Goal: Information Seeking & Learning: Learn about a topic

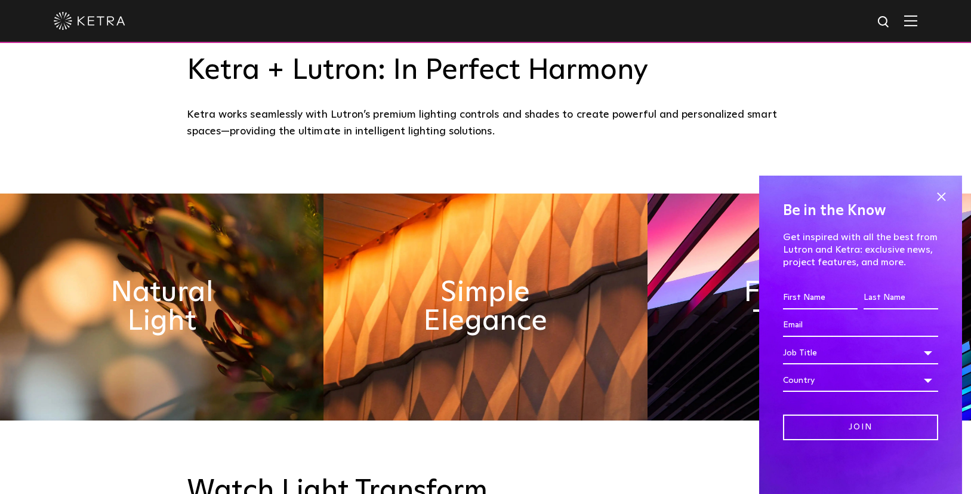
scroll to position [494, 0]
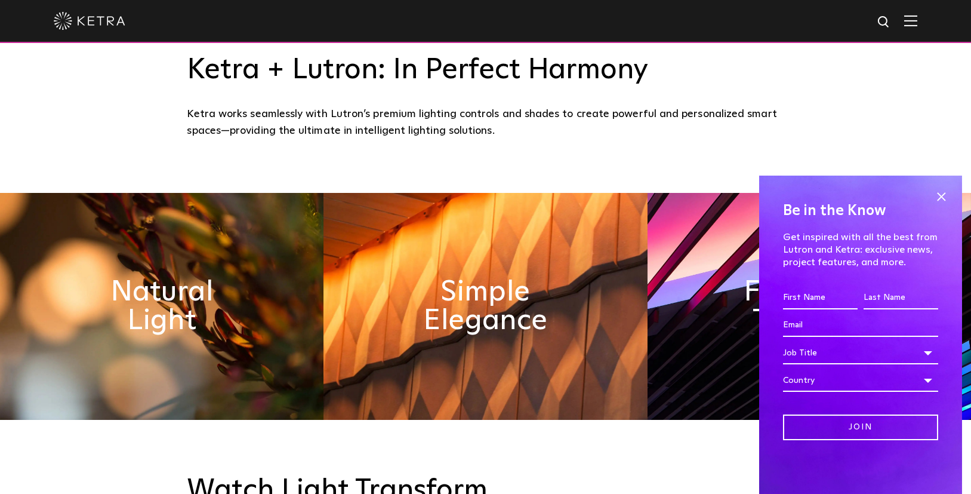
drag, startPoint x: 941, startPoint y: 193, endPoint x: 934, endPoint y: 194, distance: 6.6
click at [941, 193] on span at bounding box center [941, 196] width 18 height 18
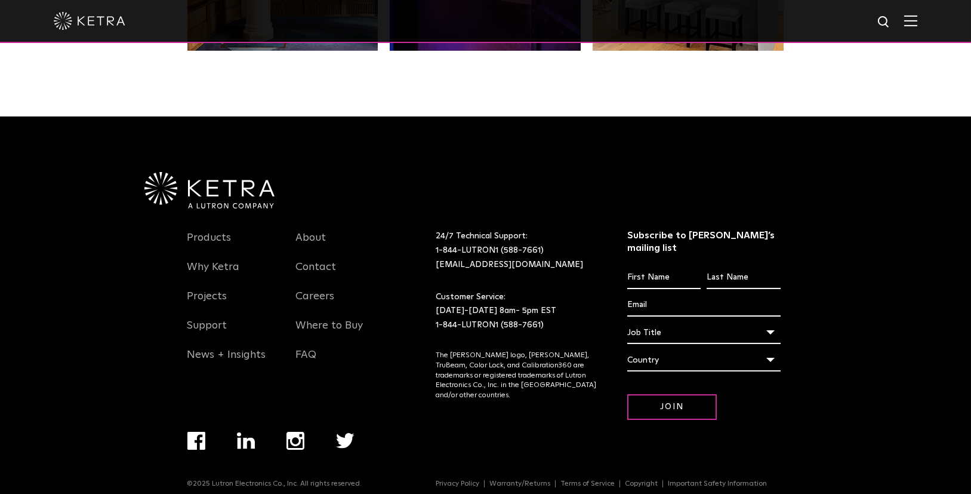
scroll to position [2508, 0]
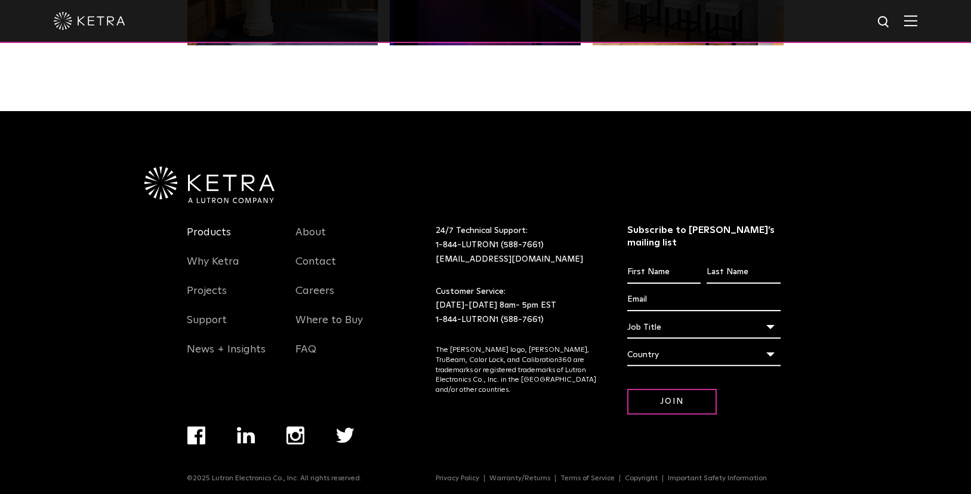
click at [211, 232] on link "Products" at bounding box center [209, 239] width 44 height 27
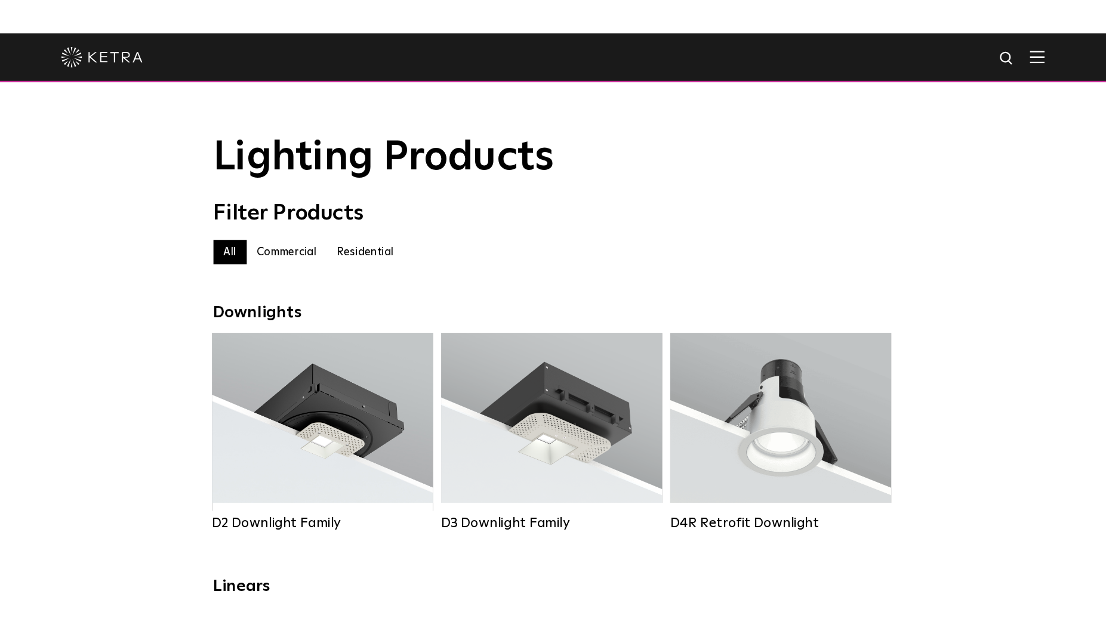
scroll to position [176, 0]
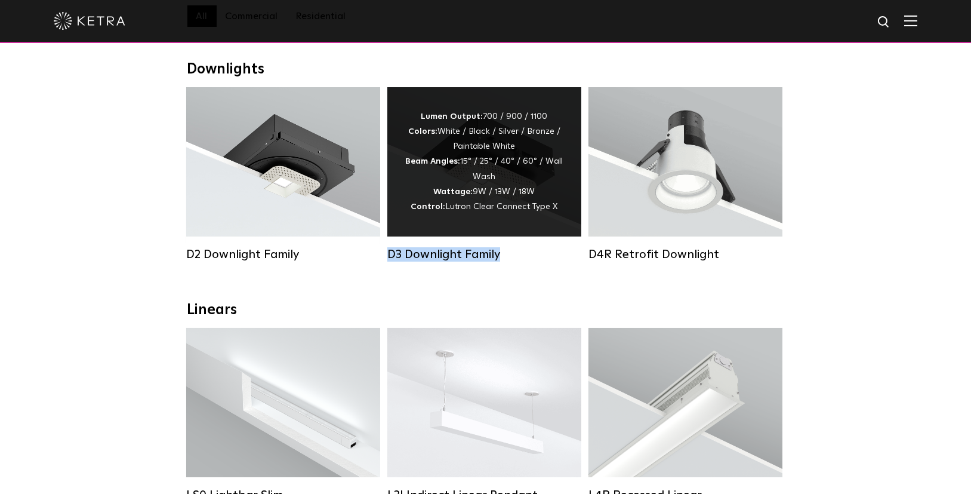
drag, startPoint x: 412, startPoint y: 255, endPoint x: 501, endPoint y: 256, distance: 89.5
click at [501, 256] on div "D2 Downlight Family Lumen Output: 1200 Colors: White / Black / Gloss Black / Si…" at bounding box center [486, 183] width 606 height 192
copy div "D3 Downlight Family"
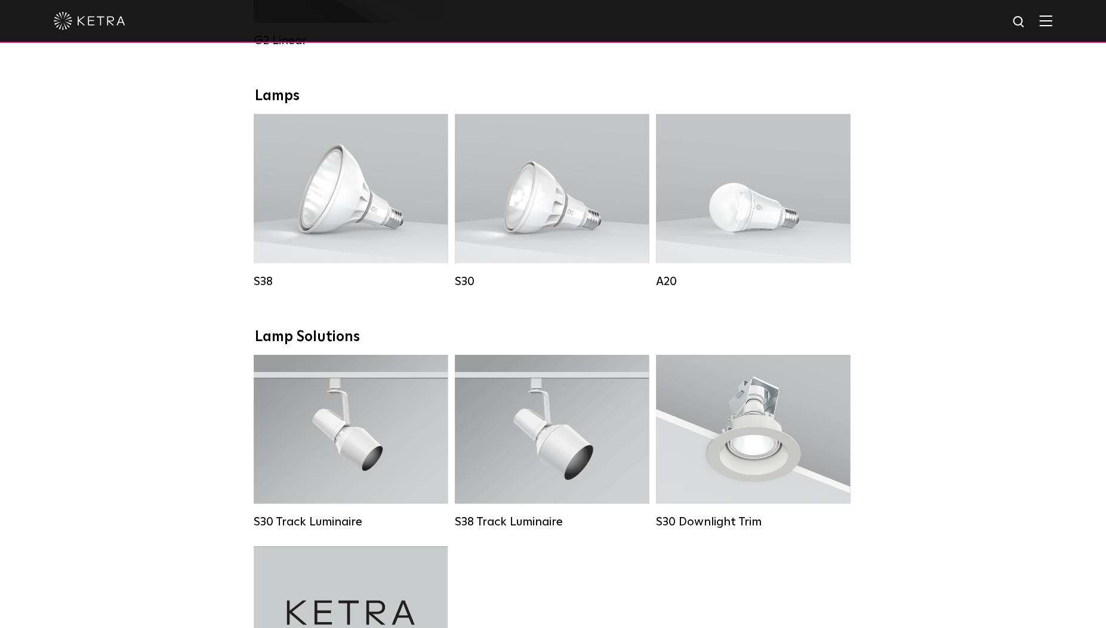
scroll to position [820, 0]
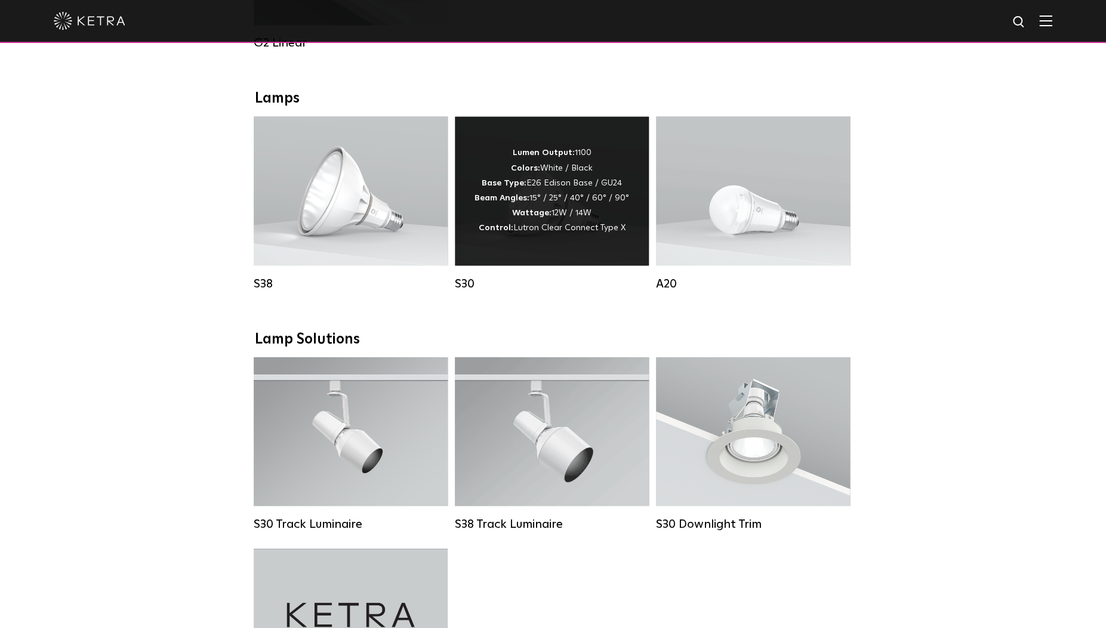
click at [613, 224] on link "S30 Lumen Output: 1100 Colors: White / Black Base Type: E26 Edison Base / GU24 …" at bounding box center [552, 203] width 194 height 174
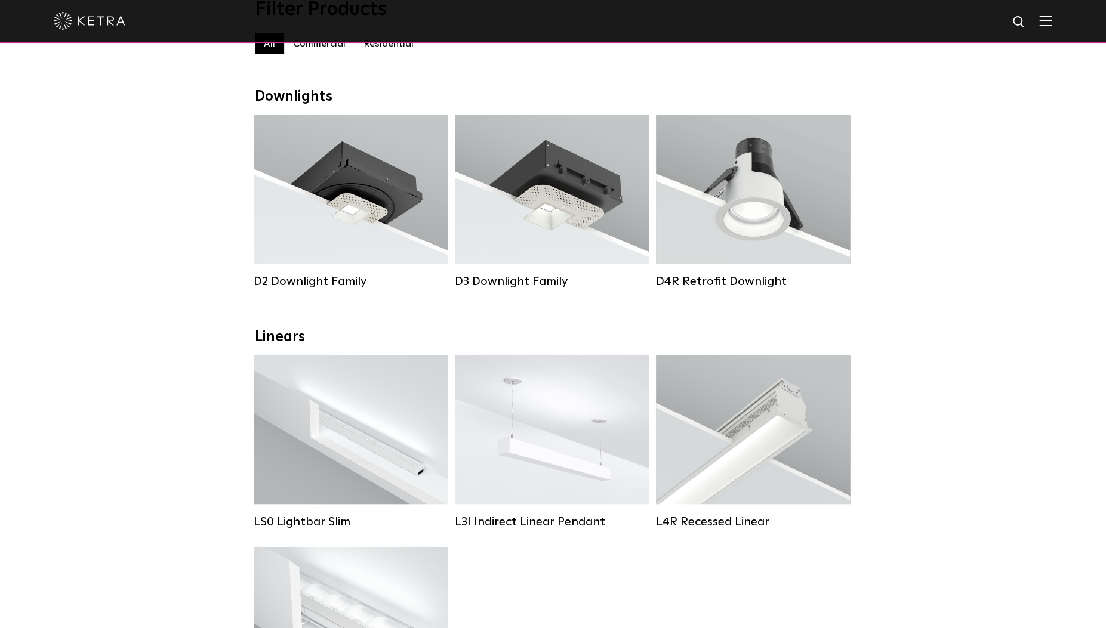
scroll to position [95, 0]
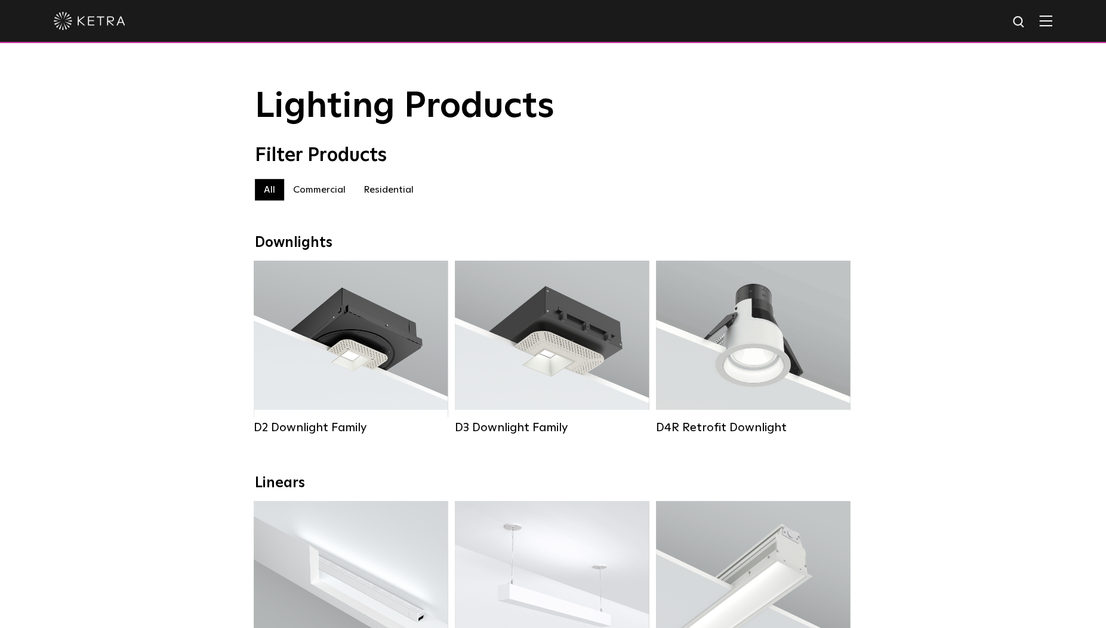
scroll to position [0, 0]
